Goal: Transaction & Acquisition: Subscribe to service/newsletter

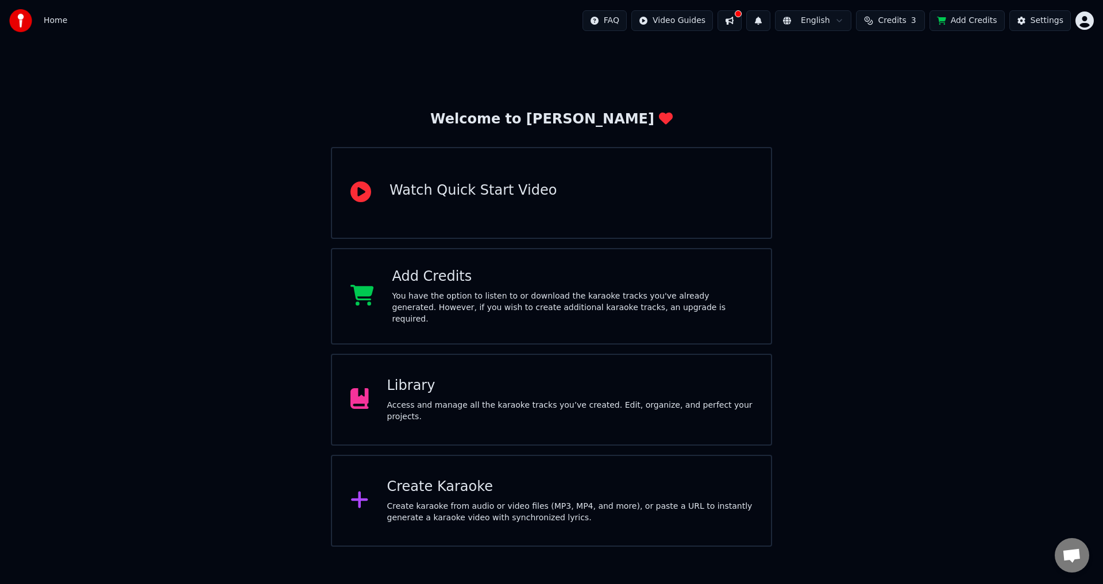
click at [606, 491] on div "Create Karaoke" at bounding box center [570, 487] width 366 height 18
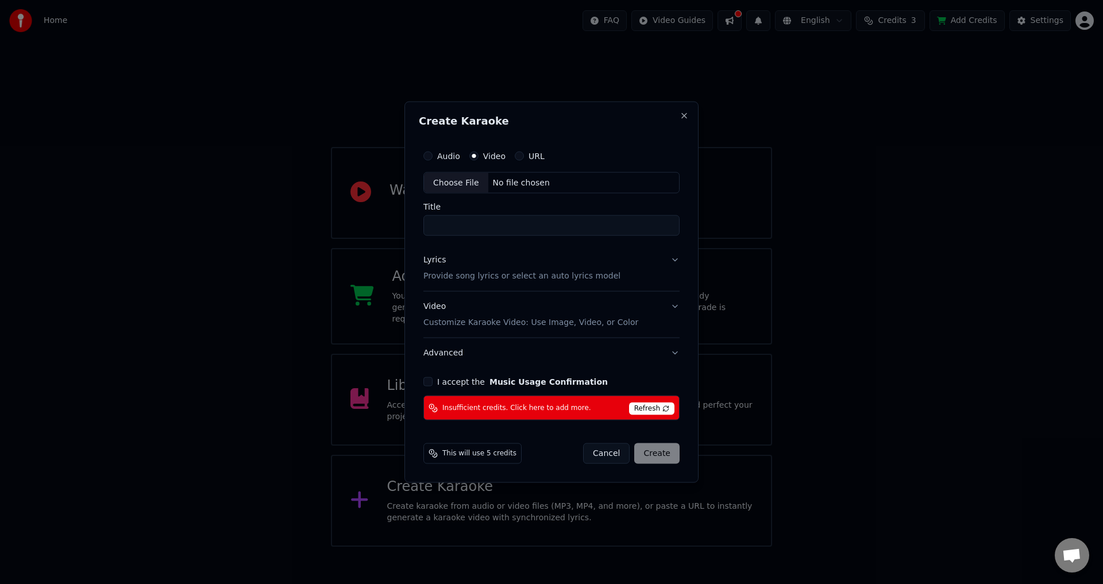
click at [465, 185] on div "Choose File" at bounding box center [456, 182] width 64 height 21
click at [448, 157] on label "Audio" at bounding box center [448, 156] width 23 height 8
click at [433, 157] on button "Audio" at bounding box center [427, 155] width 9 height 9
click at [457, 184] on div "Choose File" at bounding box center [456, 182] width 64 height 21
type input "**********"
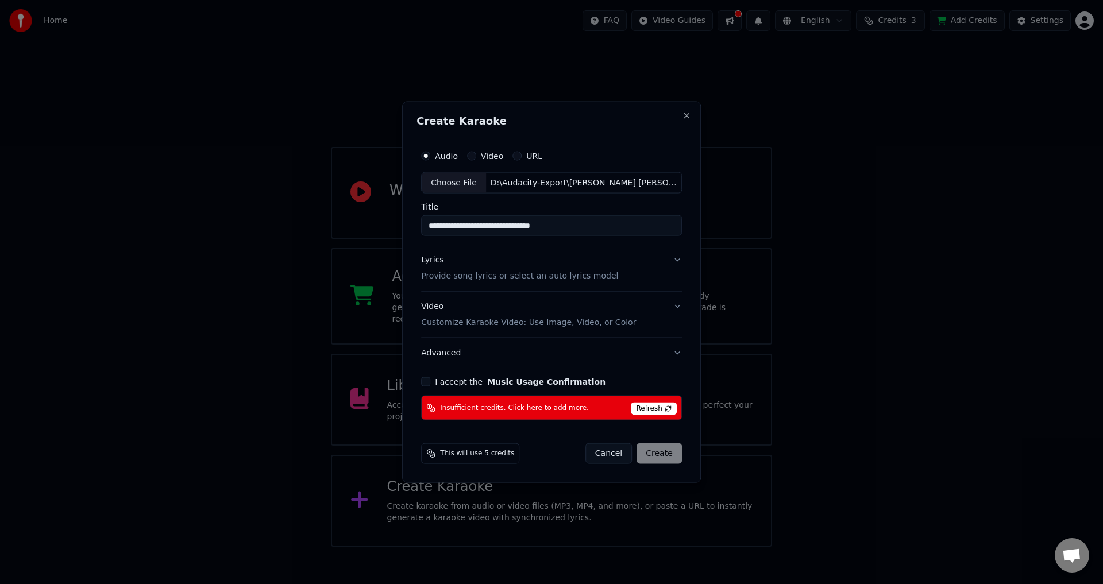
click at [647, 406] on span "Refresh" at bounding box center [653, 409] width 45 height 13
click at [615, 453] on button "Cancel" at bounding box center [608, 454] width 47 height 21
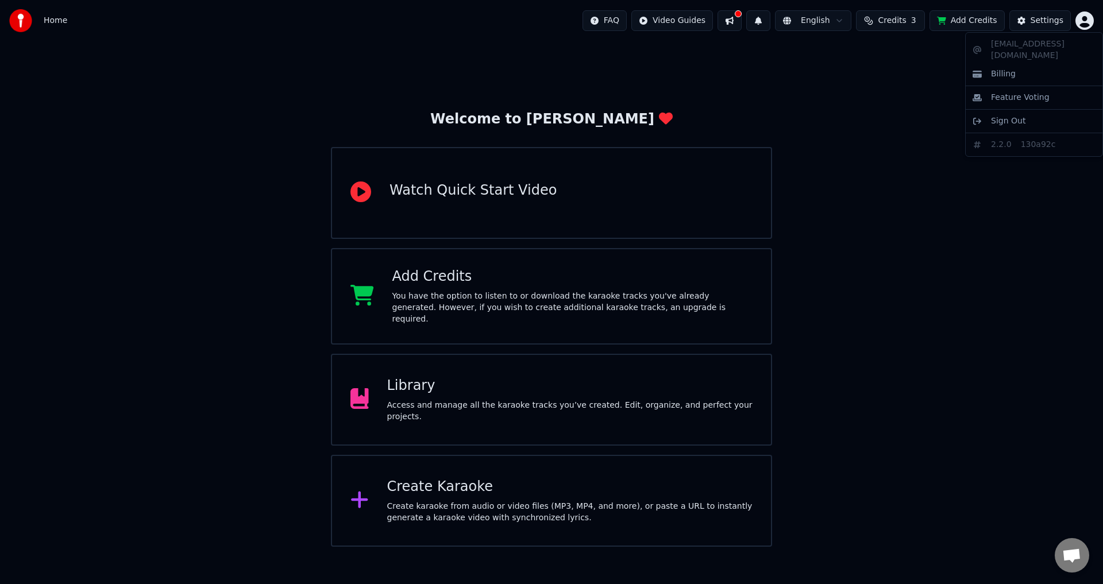
click at [1083, 19] on html "Home FAQ Video Guides English Credits 3 Add Credits Settings Welcome to Youka W…" at bounding box center [551, 273] width 1103 height 547
click at [835, 123] on html "Home FAQ Video Guides English Credits 3 Add Credits Settings Welcome to Youka W…" at bounding box center [551, 273] width 1103 height 547
click at [1031, 21] on button "Settings" at bounding box center [1039, 20] width 61 height 21
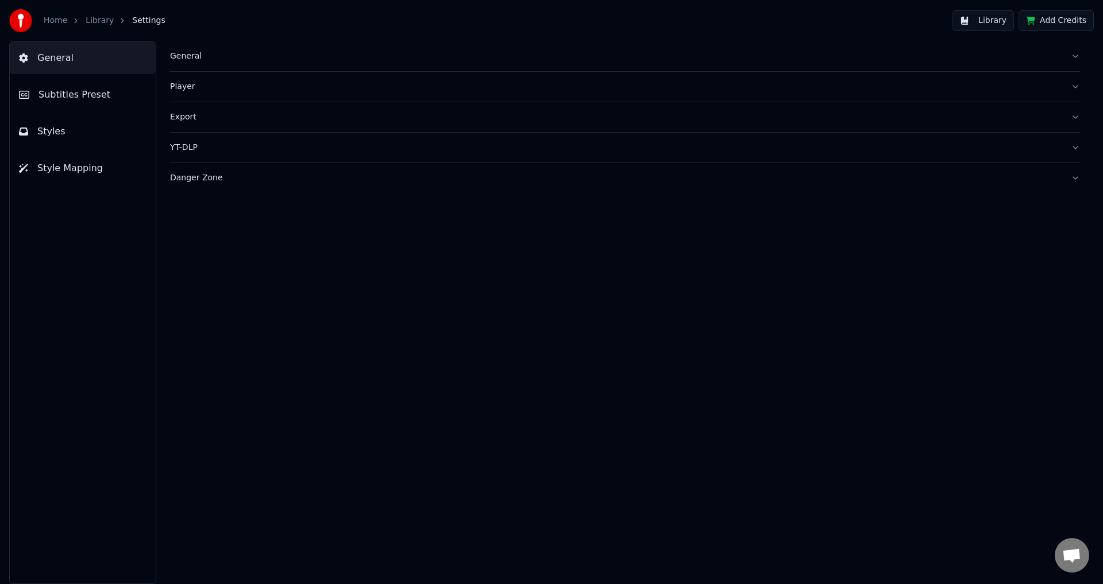
click at [212, 179] on div "Danger Zone" at bounding box center [616, 177] width 892 height 11
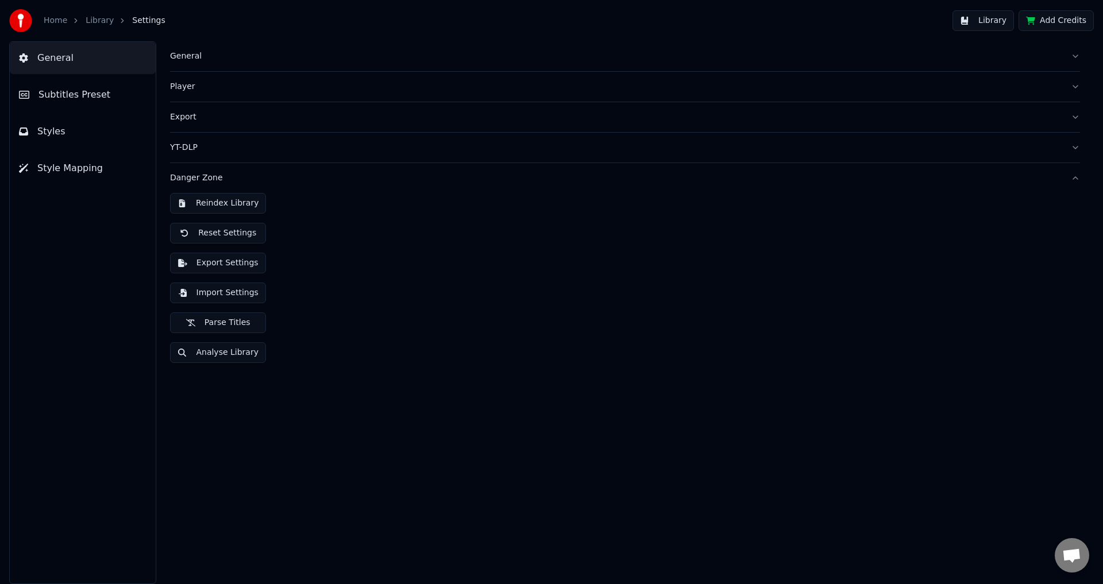
click at [212, 179] on div "Danger Zone" at bounding box center [616, 177] width 892 height 11
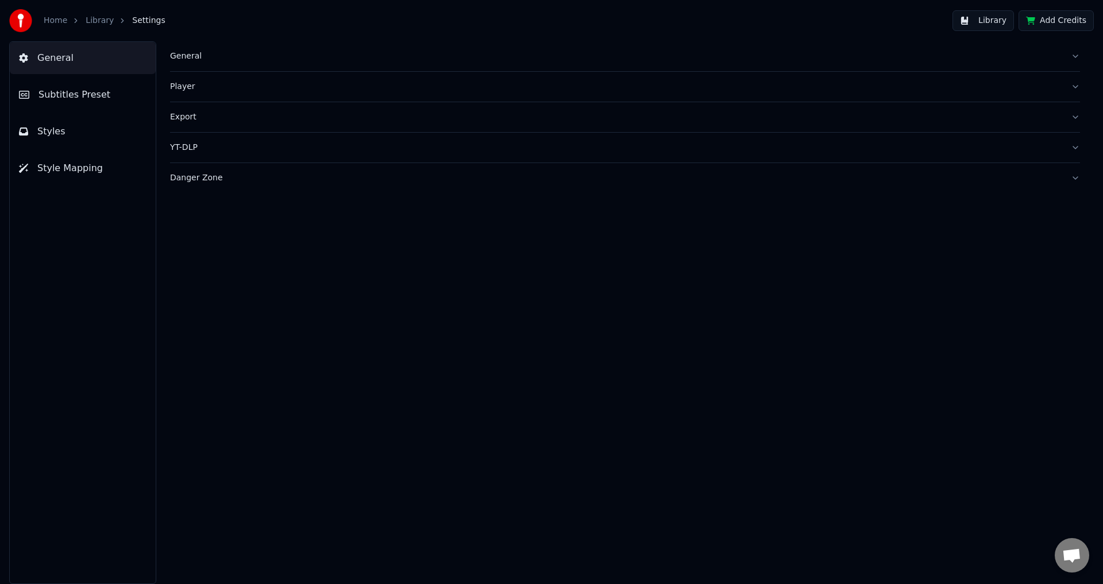
click at [40, 52] on span "General" at bounding box center [55, 58] width 36 height 14
click at [52, 23] on link "Home" at bounding box center [56, 20] width 24 height 11
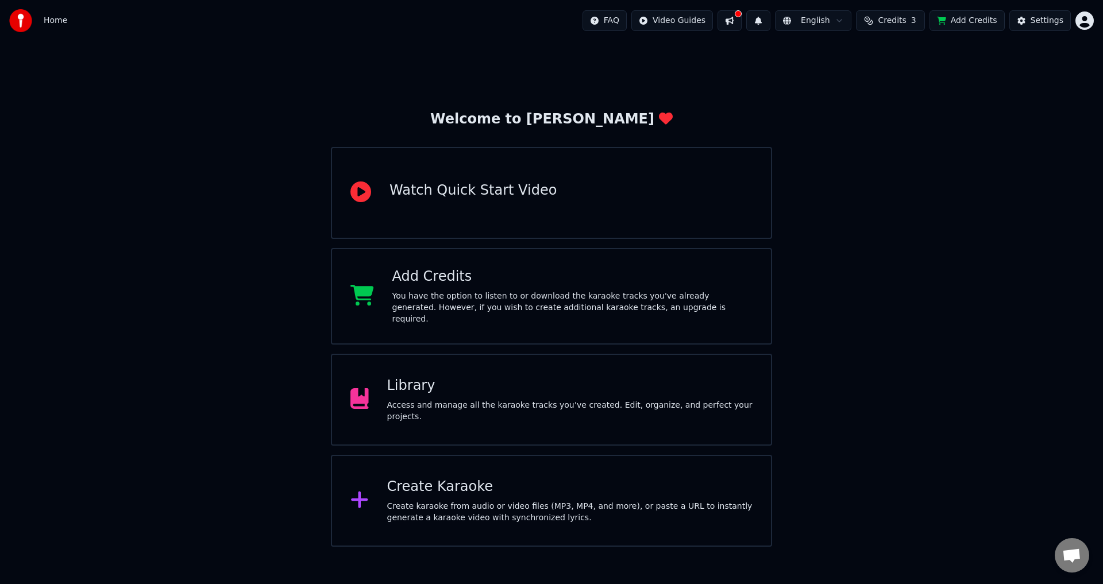
click at [742, 14] on button at bounding box center [730, 20] width 24 height 21
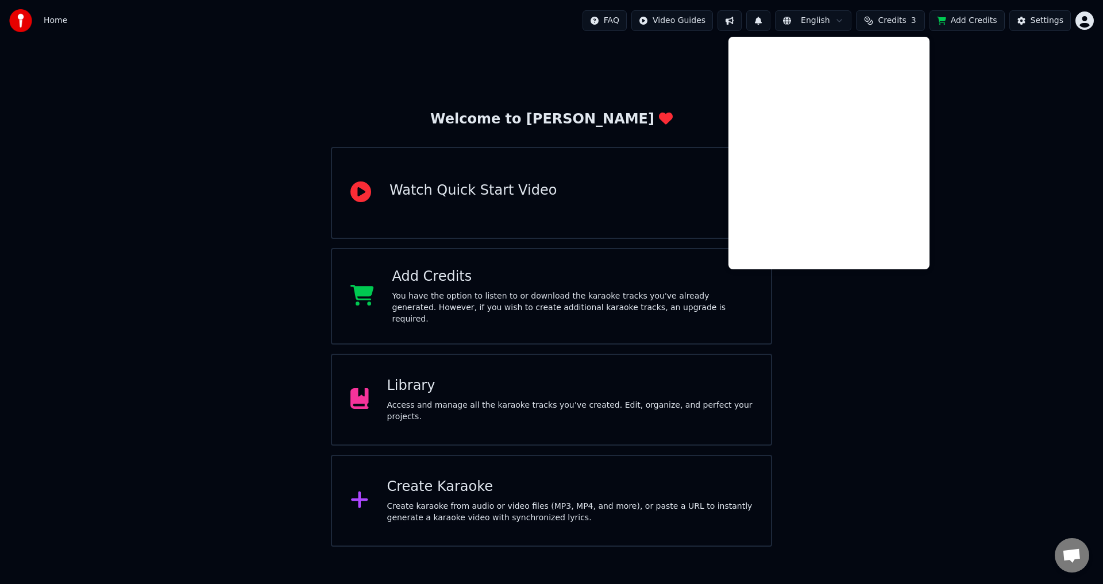
click at [984, 210] on div "Welcome to Youka Watch Quick Start Video Add Credits You have the option to lis…" at bounding box center [551, 294] width 1103 height 506
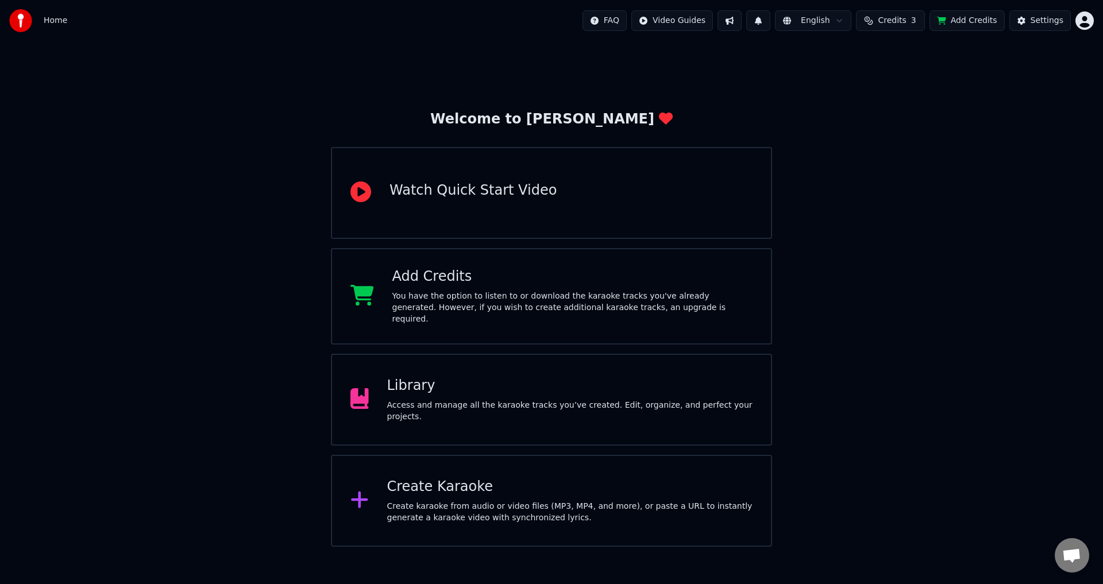
click at [770, 24] on button at bounding box center [758, 20] width 24 height 21
click at [768, 22] on button at bounding box center [758, 20] width 24 height 21
click at [1052, 24] on div "Settings" at bounding box center [1047, 20] width 33 height 11
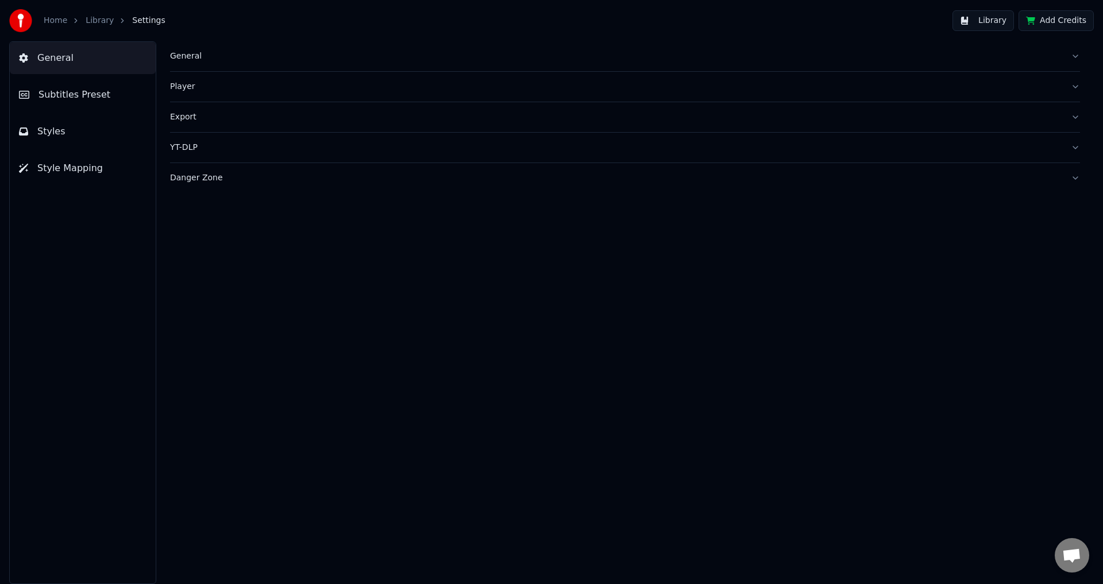
click at [44, 60] on span "General" at bounding box center [55, 58] width 36 height 14
click at [198, 61] on div "General" at bounding box center [616, 56] width 892 height 11
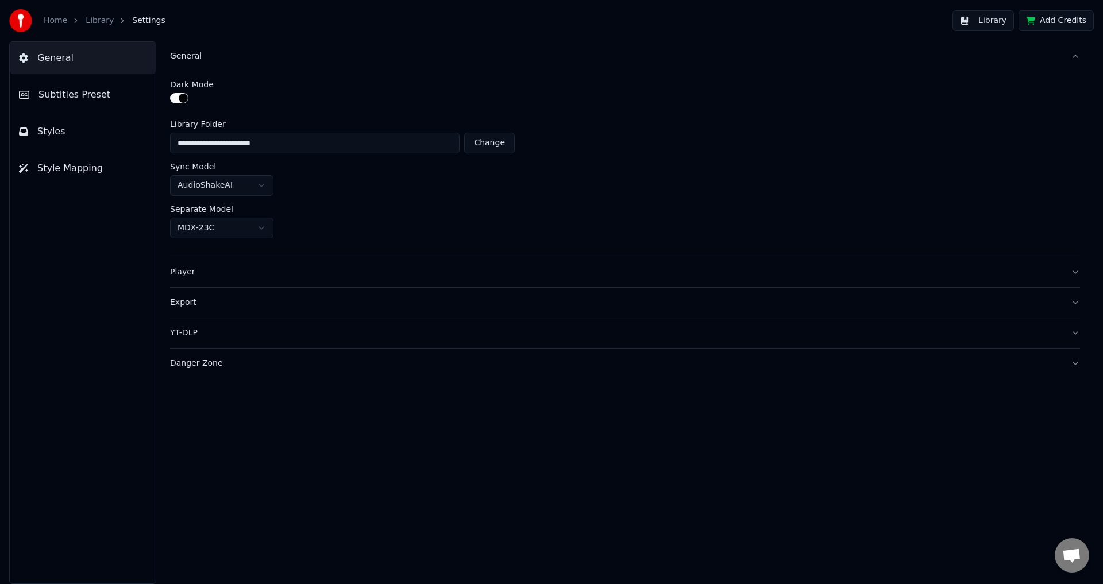
click at [47, 21] on link "Home" at bounding box center [56, 20] width 24 height 11
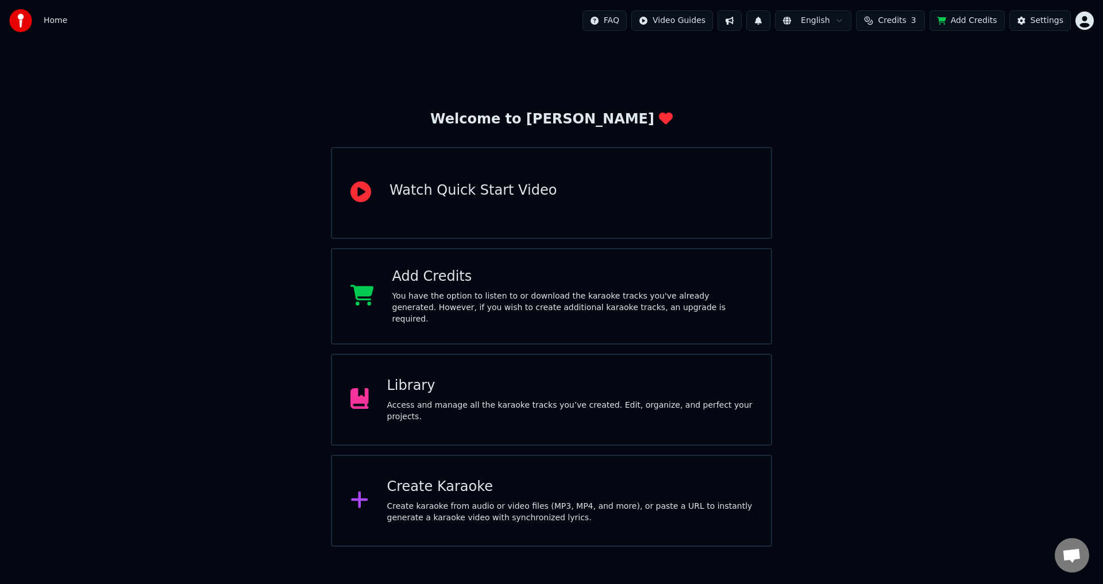
click at [1086, 18] on html "Home FAQ Video Guides English Credits 3 Add Credits Settings Welcome to Youka W…" at bounding box center [551, 273] width 1103 height 547
click at [1040, 21] on html "Home FAQ Video Guides English Credits 3 Add Credits Settings Welcome to Youka W…" at bounding box center [551, 273] width 1103 height 547
click at [769, 22] on button at bounding box center [758, 20] width 24 height 21
click at [765, 41] on div "No new notifications" at bounding box center [769, 45] width 221 height 14
click at [742, 24] on button at bounding box center [730, 20] width 24 height 21
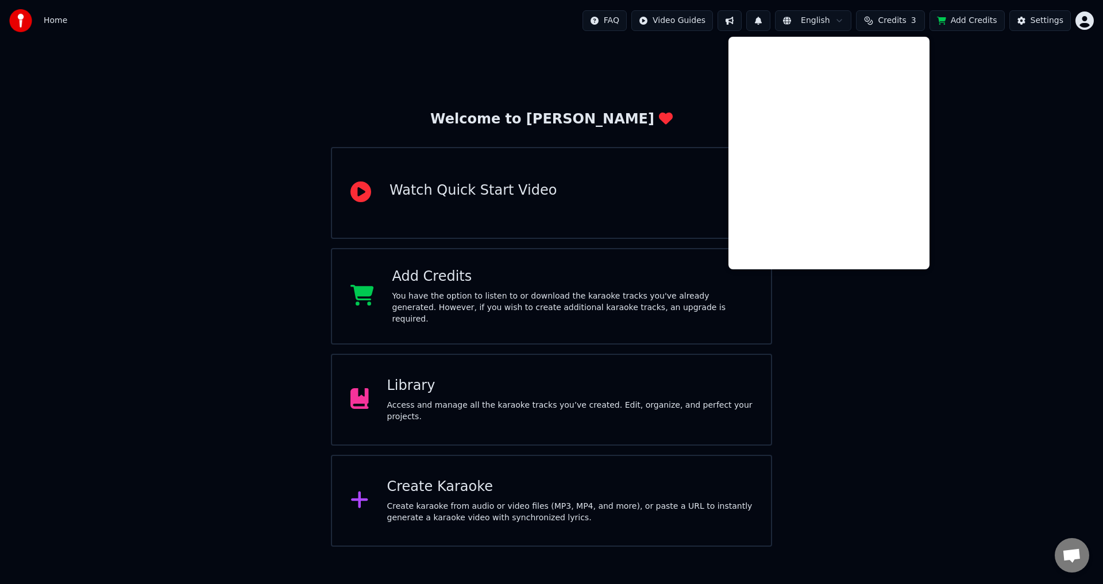
click at [981, 108] on div "Welcome to Youka Watch Quick Start Video Add Credits You have the option to lis…" at bounding box center [551, 294] width 1103 height 506
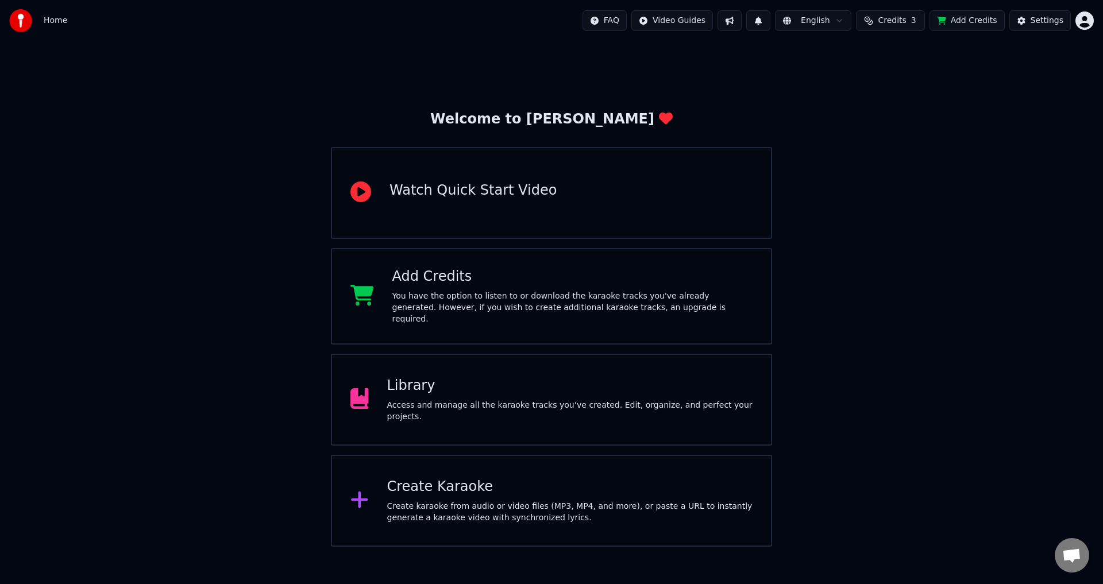
click at [522, 371] on div "Library Access and manage all the karaoke tracks you’ve created. Edit, organize…" at bounding box center [551, 400] width 441 height 92
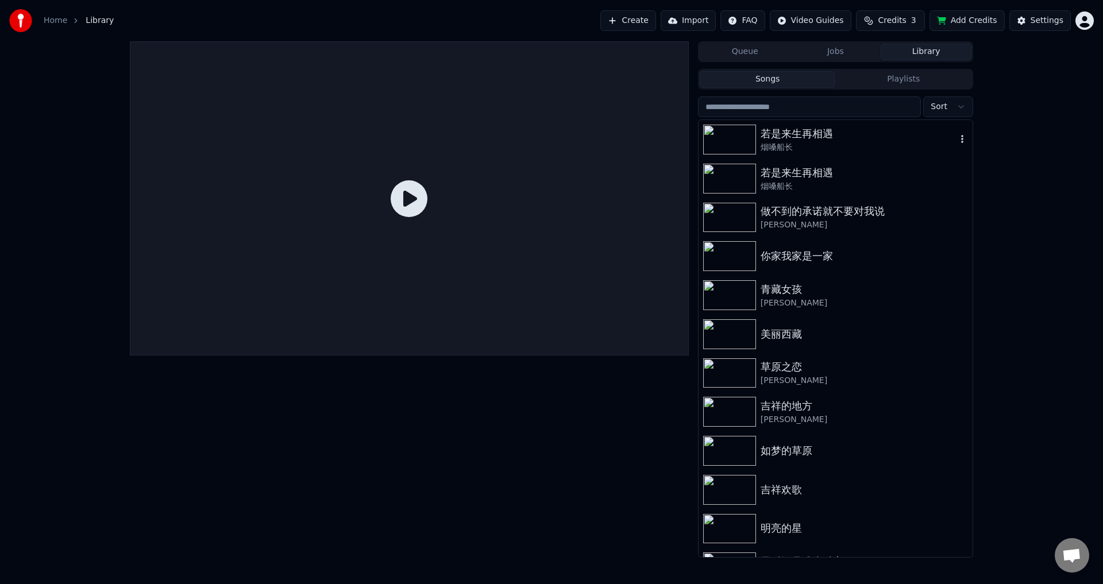
click at [766, 148] on div "烟嗓船长" at bounding box center [859, 147] width 196 height 11
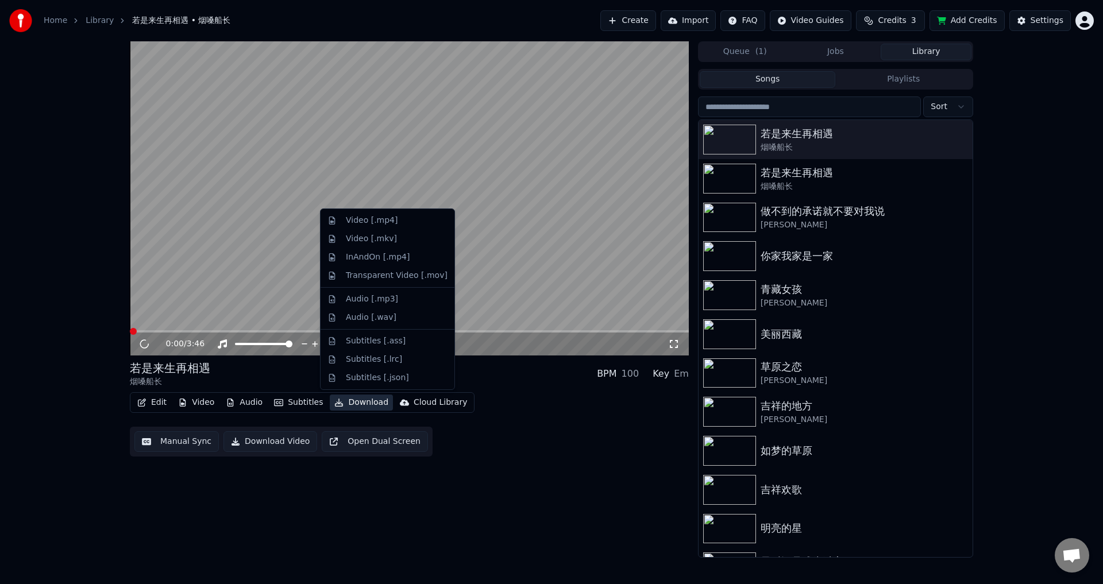
click at [348, 398] on button "Download" at bounding box center [361, 403] width 63 height 16
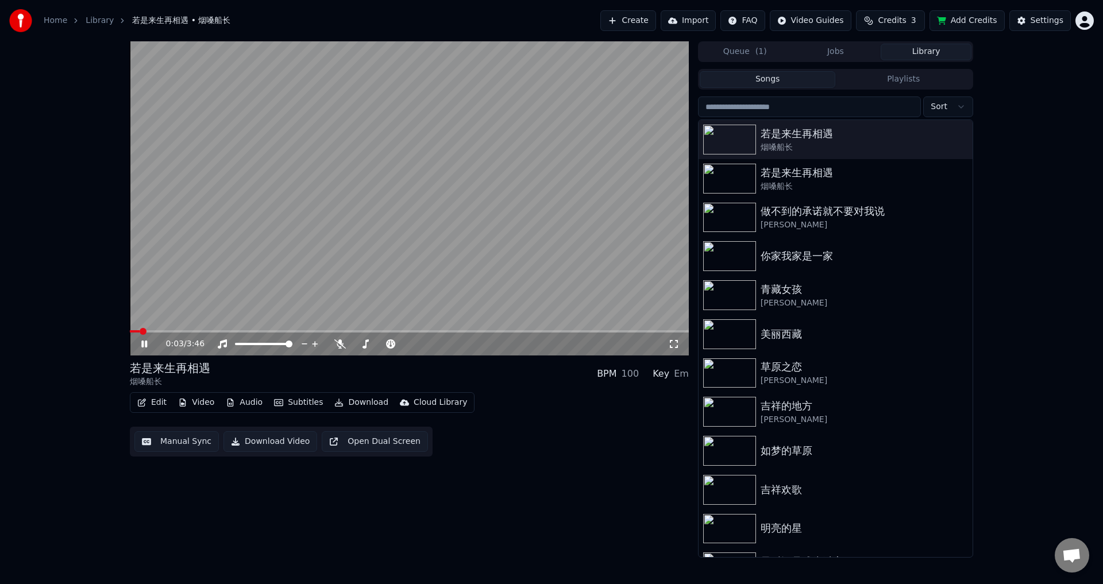
click at [1041, 149] on div "0:03 / 3:46 若是来生再相遇 烟嗓船长 BPM 100 Key Em Edit Video Audio Subtitles Download Clo…" at bounding box center [551, 299] width 1103 height 517
click at [52, 18] on link "Home" at bounding box center [56, 20] width 24 height 11
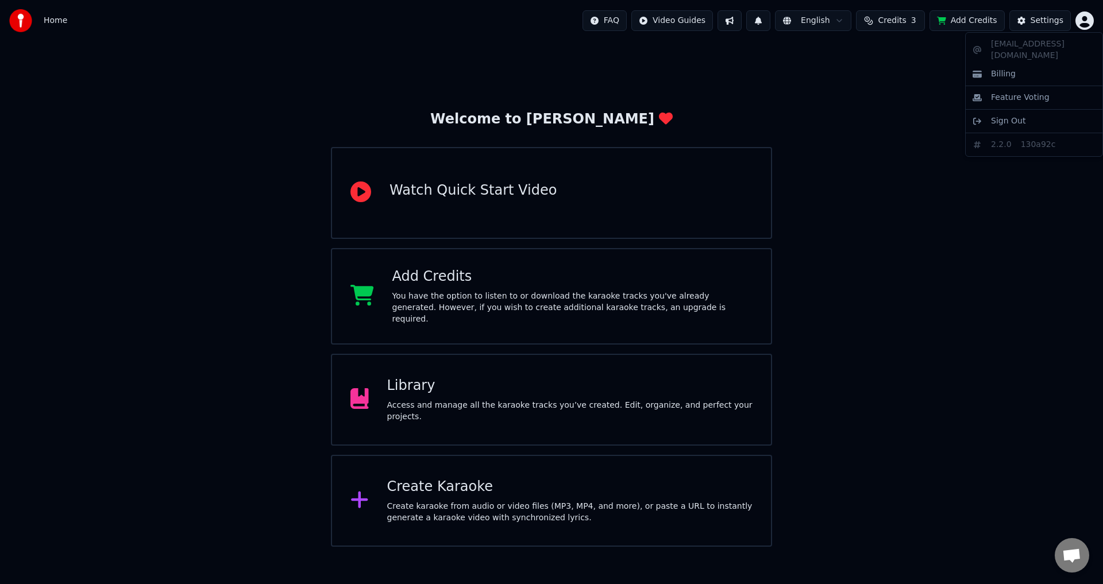
click at [1084, 22] on html "Home FAQ Video Guides English Credits 3 Add Credits Settings Welcome to Youka W…" at bounding box center [551, 273] width 1103 height 547
click at [893, 147] on html "Home FAQ Video Guides English Credits 3 Add Credits Settings Welcome to Youka W…" at bounding box center [551, 273] width 1103 height 547
click at [1084, 23] on html "Home FAQ Video Guides English Credits 3 Add Credits Settings Welcome to Youka W…" at bounding box center [551, 273] width 1103 height 547
click at [838, 348] on html "Home FAQ Video Guides English Credits 3 Add Credits Settings Welcome to Youka W…" at bounding box center [551, 273] width 1103 height 547
click at [1088, 24] on html "Home FAQ Video Guides English Credits 3 Add Credits Settings Welcome to Youka W…" at bounding box center [551, 273] width 1103 height 547
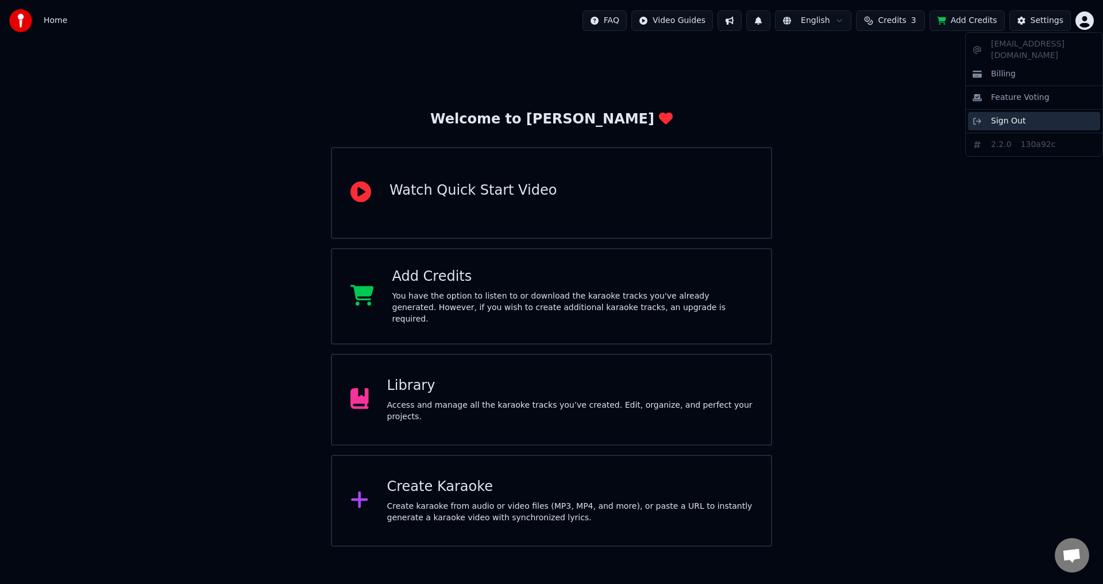
click at [1022, 115] on span "Sign Out" at bounding box center [1008, 120] width 34 height 11
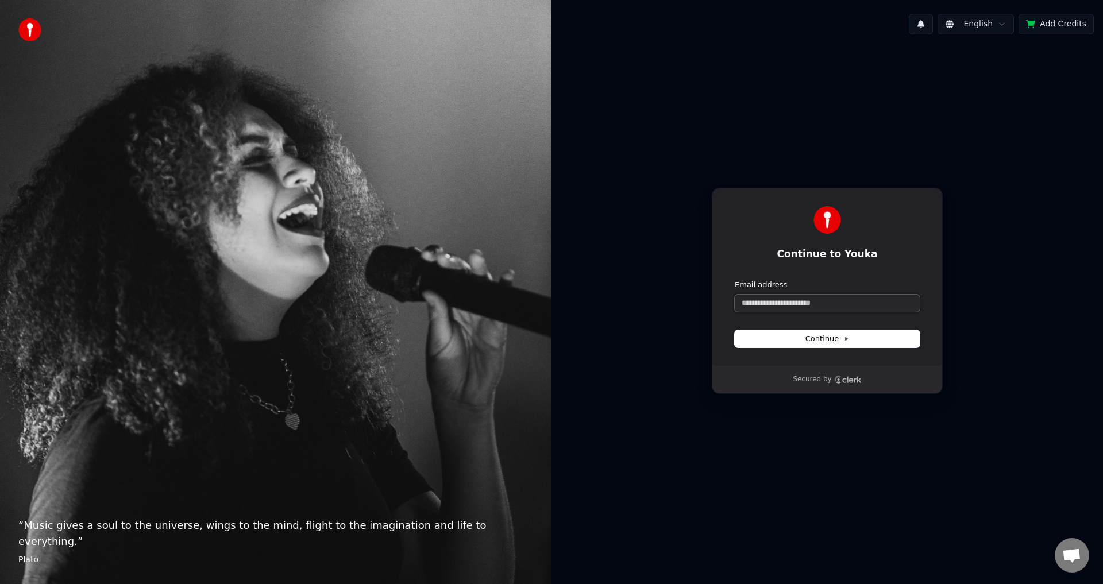
click at [851, 298] on input "Email address" at bounding box center [827, 303] width 185 height 17
click at [735, 280] on button "submit" at bounding box center [735, 280] width 0 height 0
type input "**********"
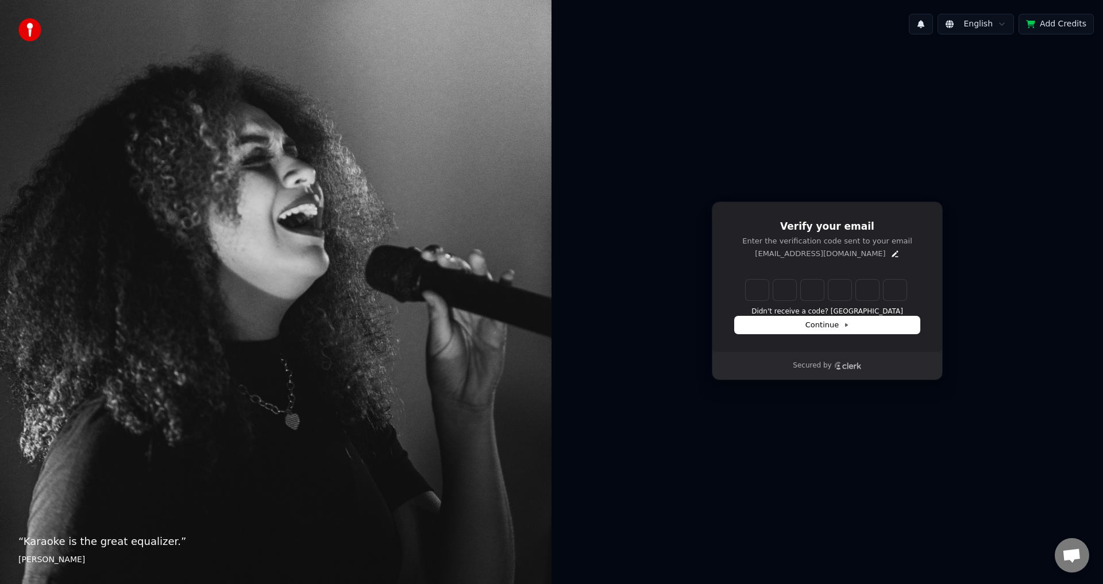
type input "*"
type input "**"
type input "*"
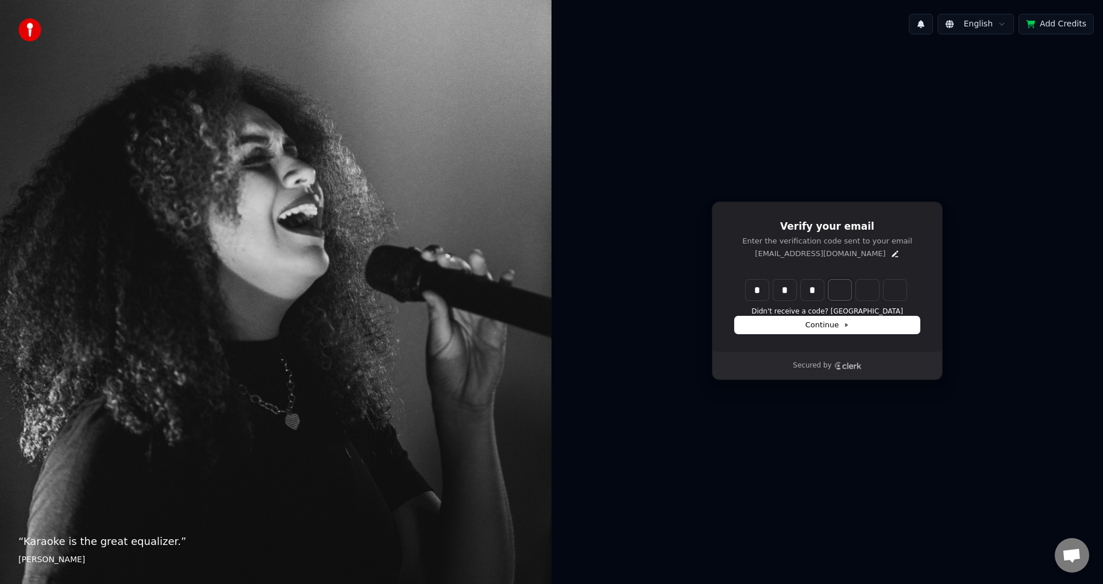
type input "***"
type input "*"
type input "****"
type input "*"
type input "****"
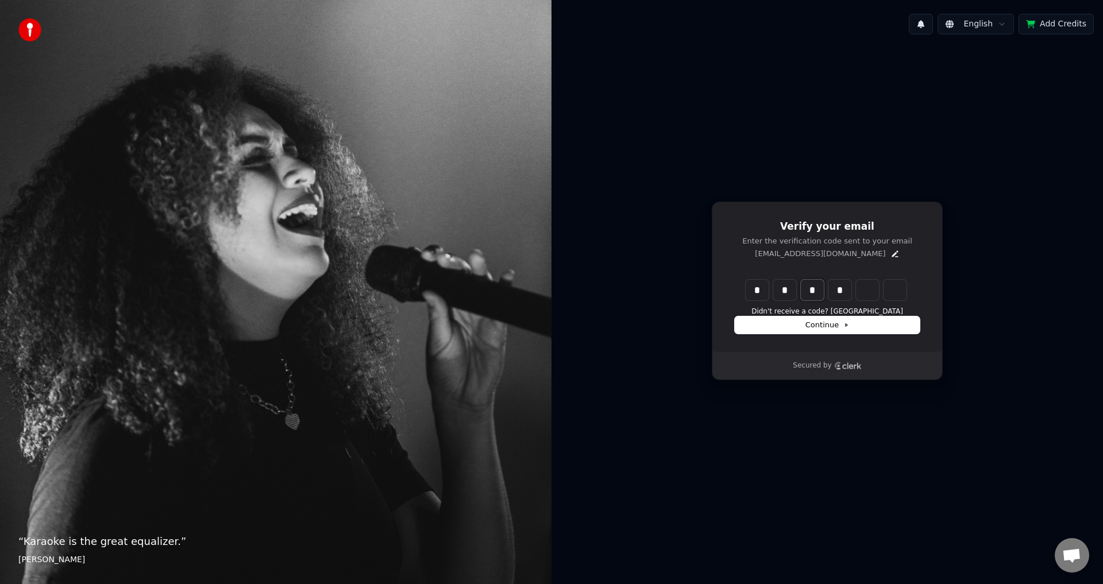
type input "***"
type input "**"
type input "*"
type input "**"
type input "*"
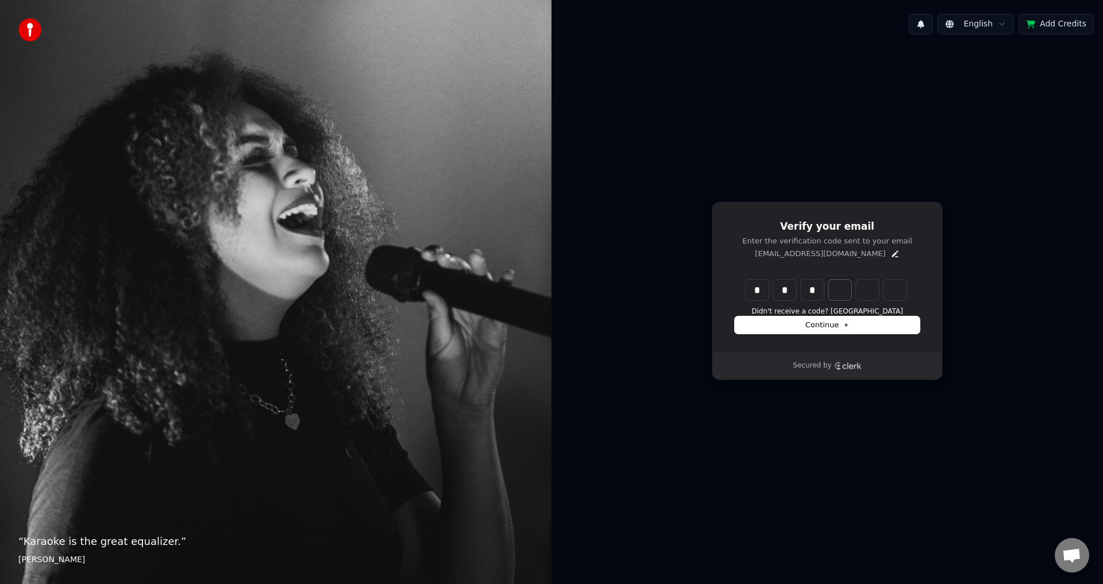
type input "***"
type input "*"
type input "****"
type input "*"
type input "******"
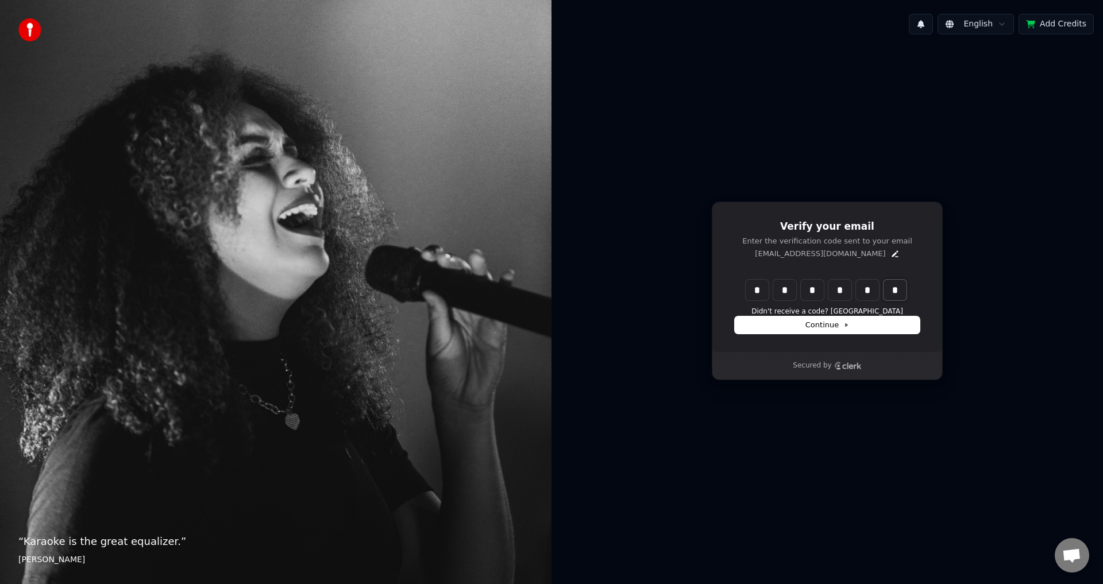
type input "*"
